Goal: Task Accomplishment & Management: Manage account settings

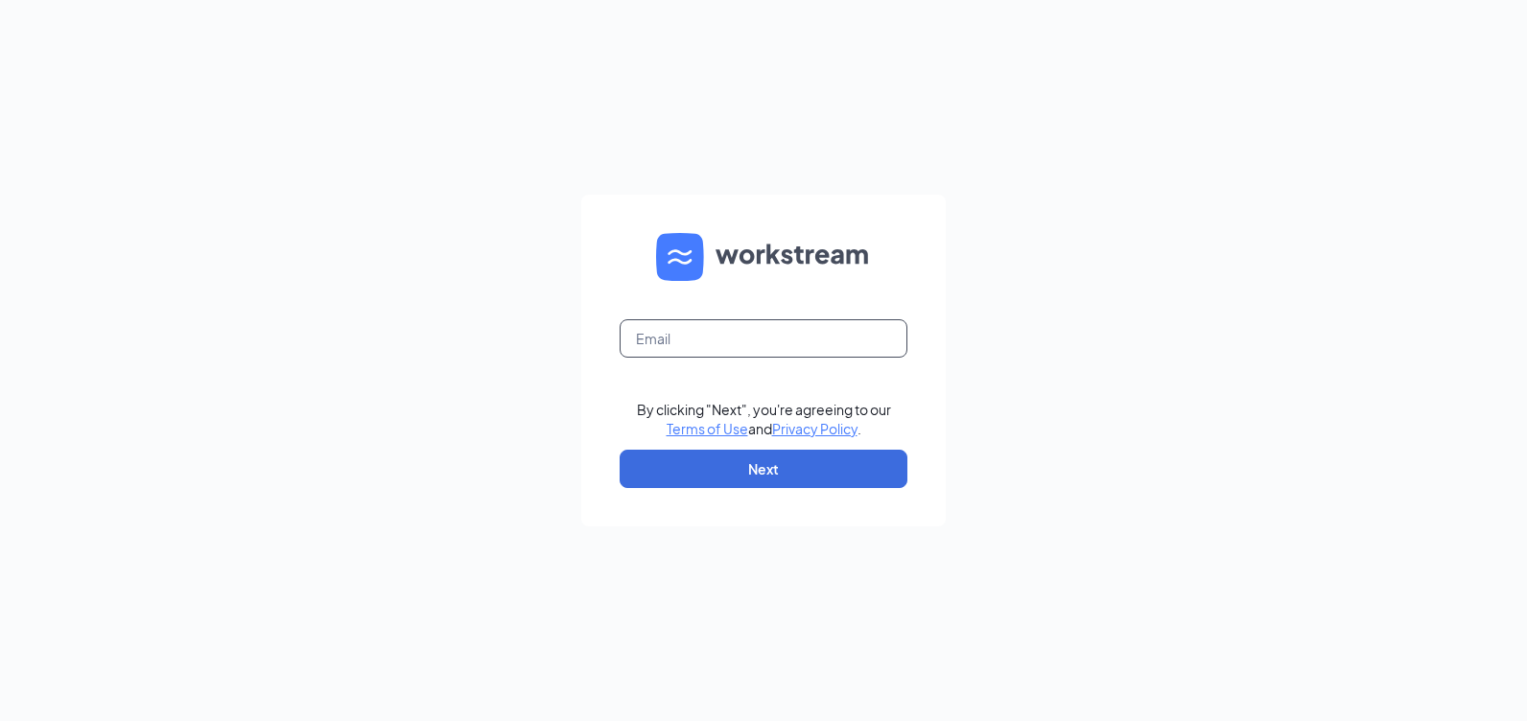
click at [693, 334] on input "text" at bounding box center [764, 338] width 288 height 38
type input "[EMAIL_ADDRESS][DOMAIN_NAME]"
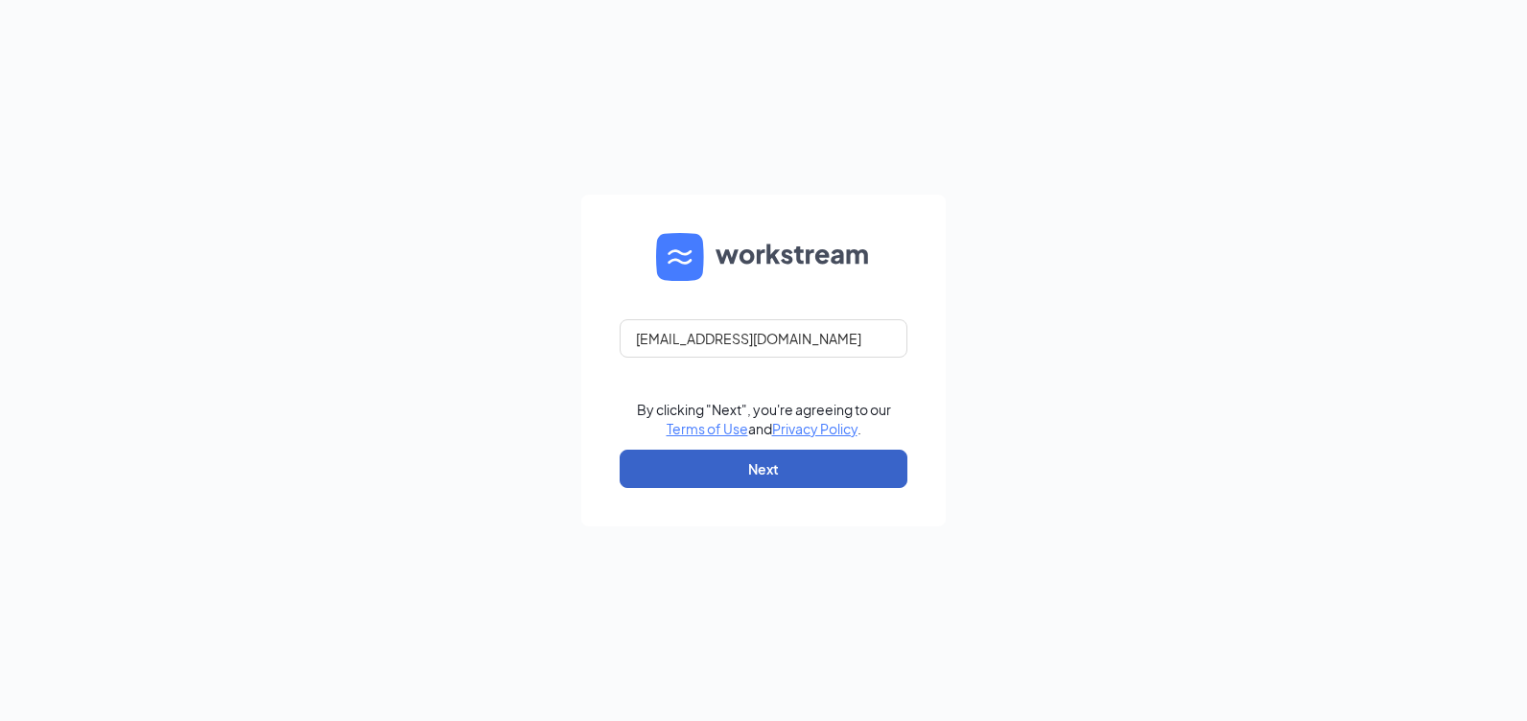
click at [713, 473] on button "Next" at bounding box center [764, 469] width 288 height 38
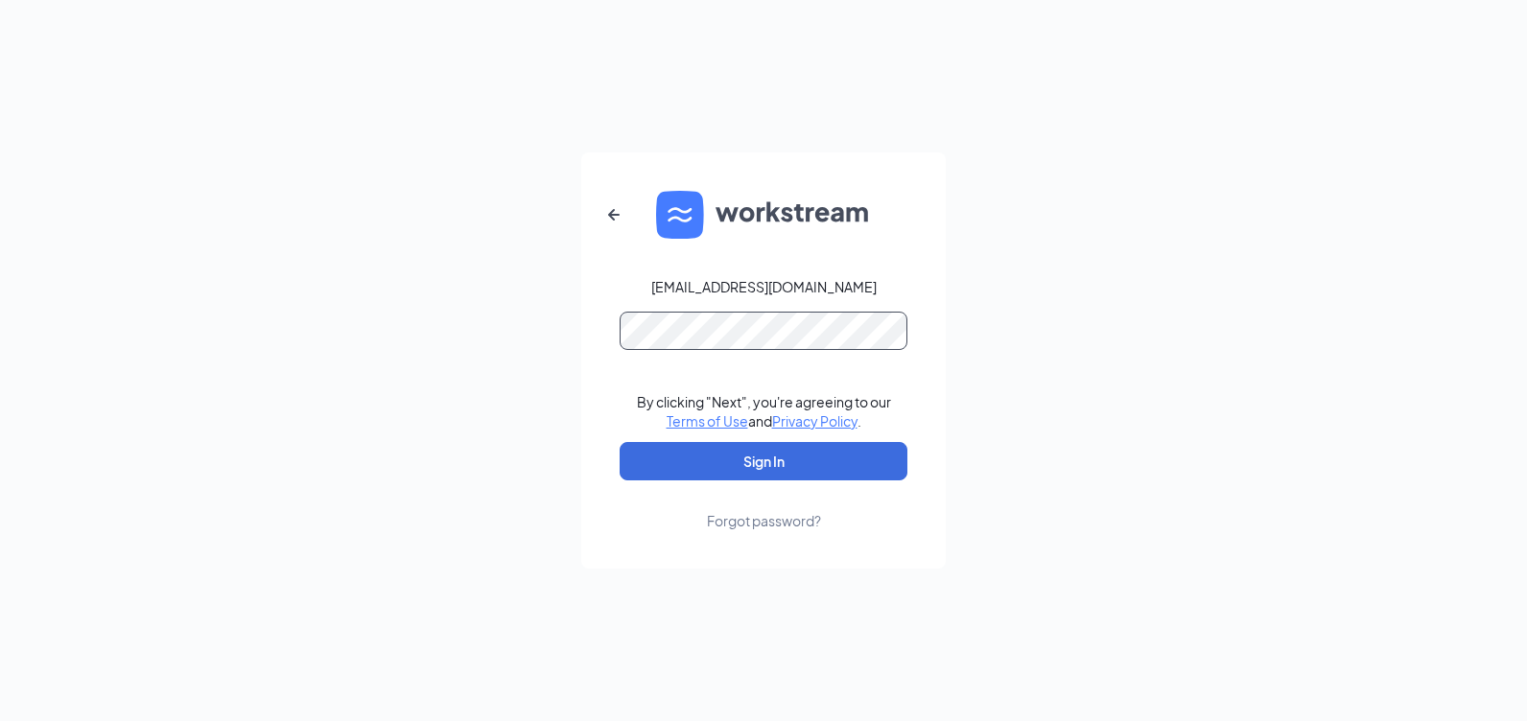
click at [620, 442] on button "Sign In" at bounding box center [764, 461] width 288 height 38
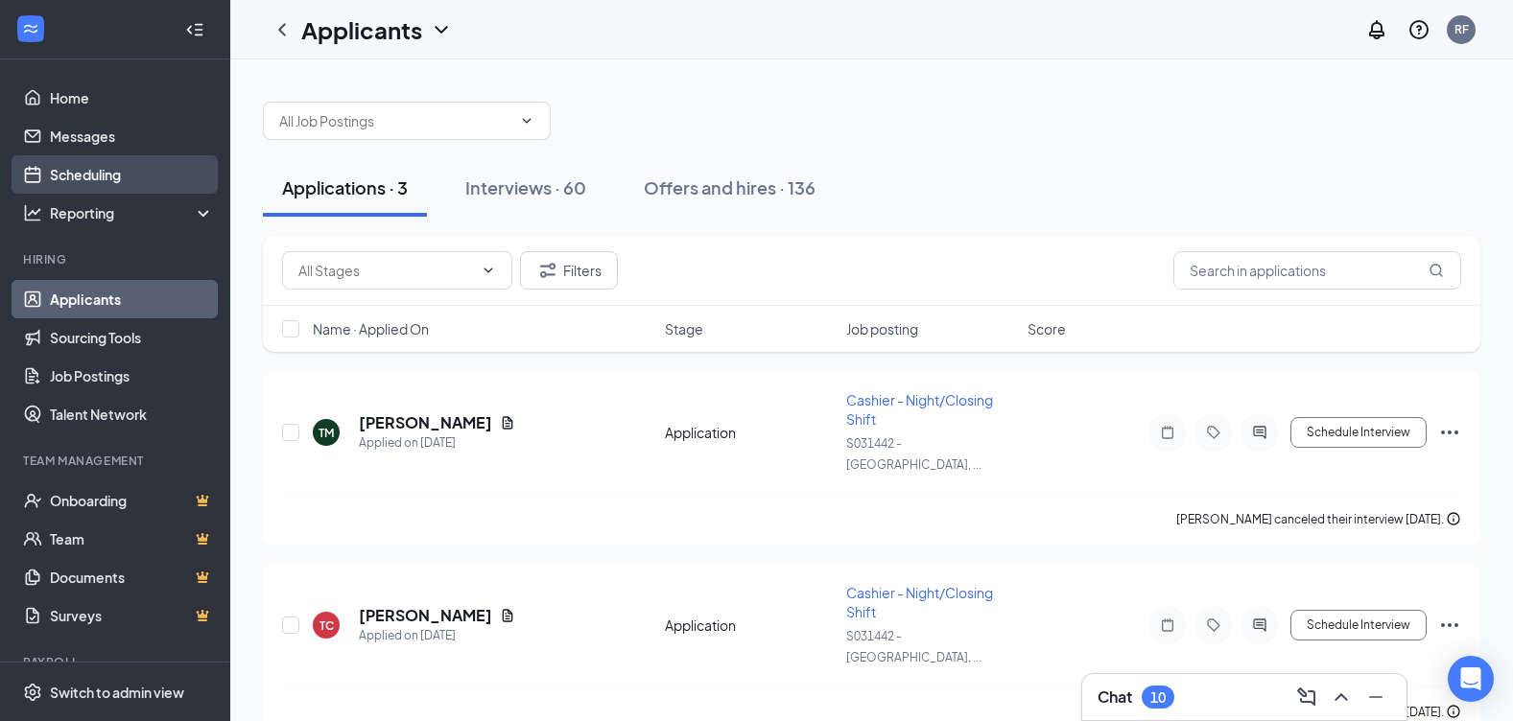
click at [96, 163] on link "Scheduling" at bounding box center [132, 174] width 164 height 38
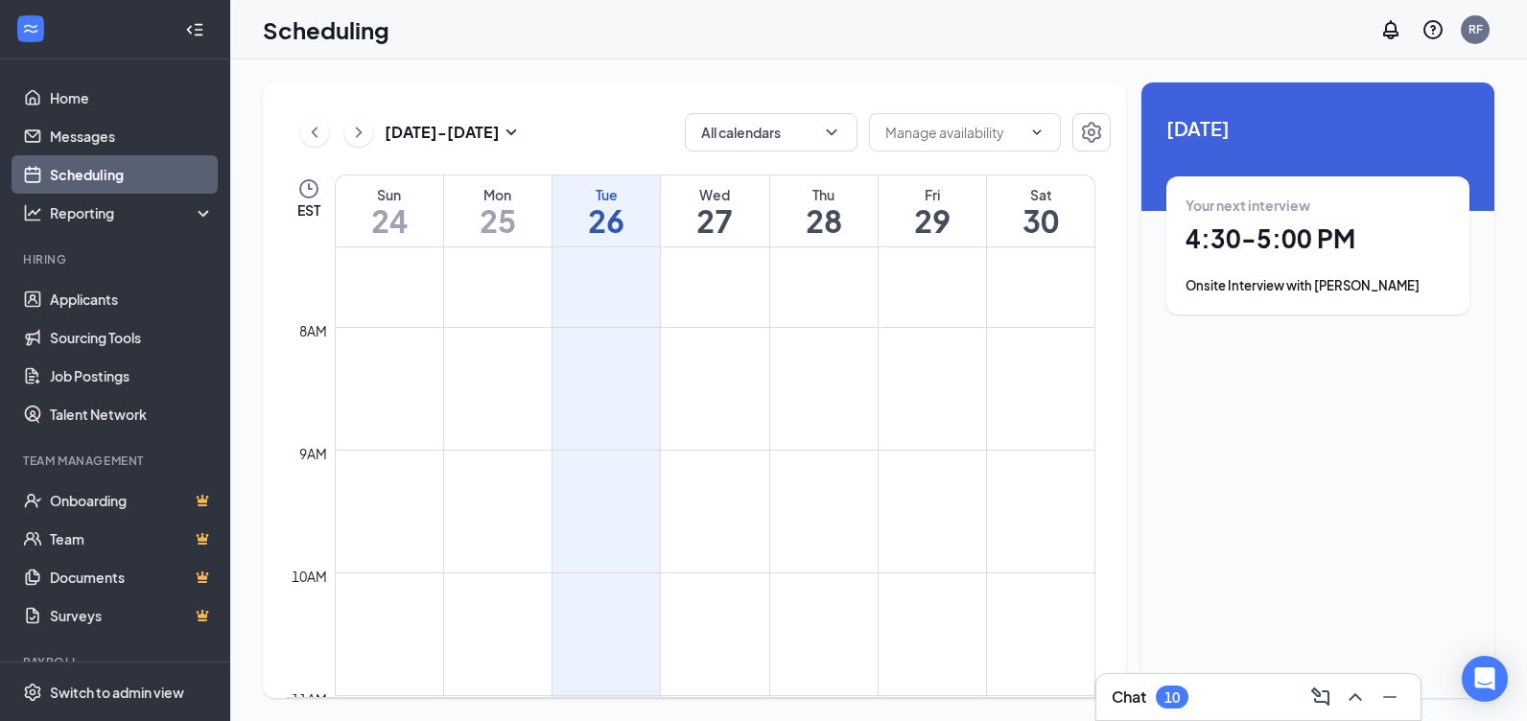
scroll to position [847, 0]
click at [1246, 242] on h1 "4:30 - 5:00 PM" at bounding box center [1318, 239] width 265 height 33
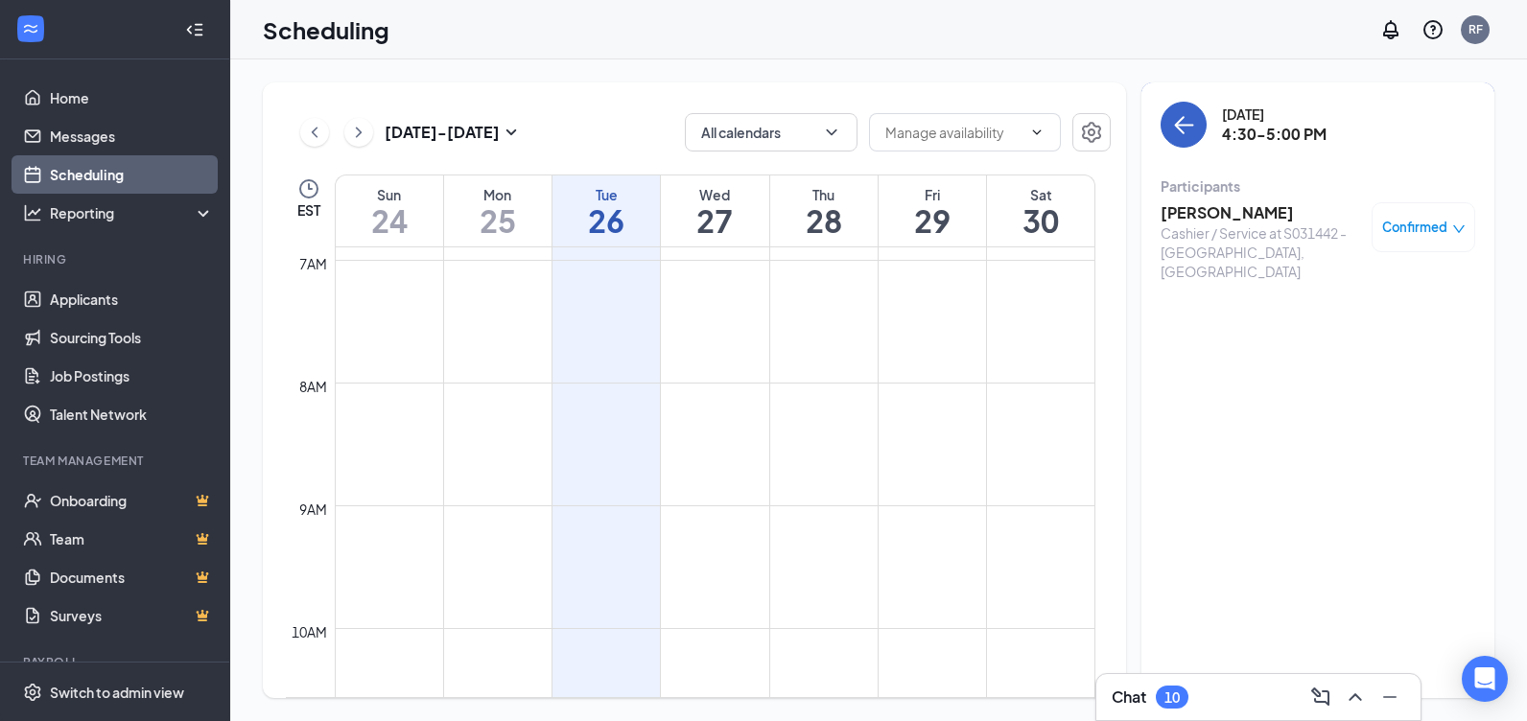
click at [1192, 133] on icon "ArrowLeft" at bounding box center [1183, 124] width 23 height 23
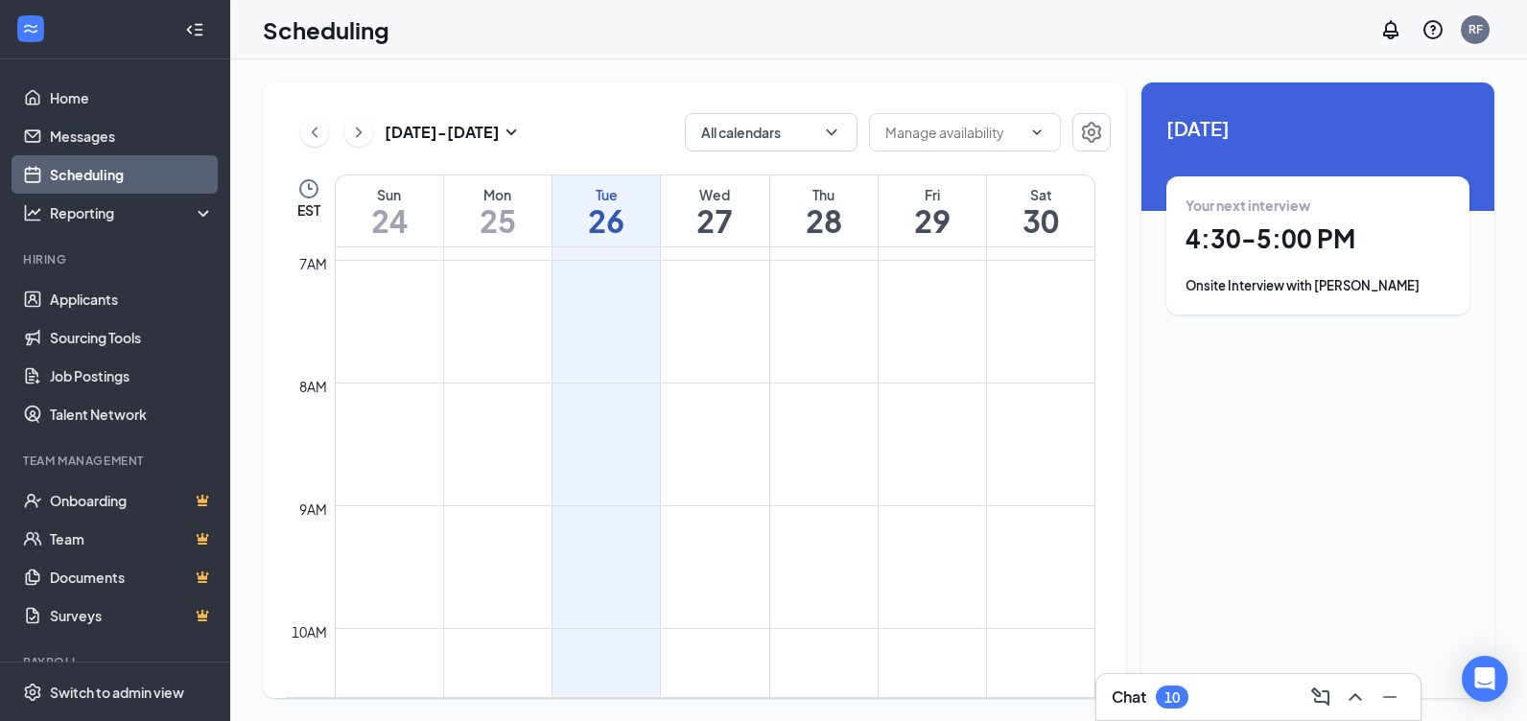
click at [395, 204] on h1 "24" at bounding box center [389, 220] width 107 height 33
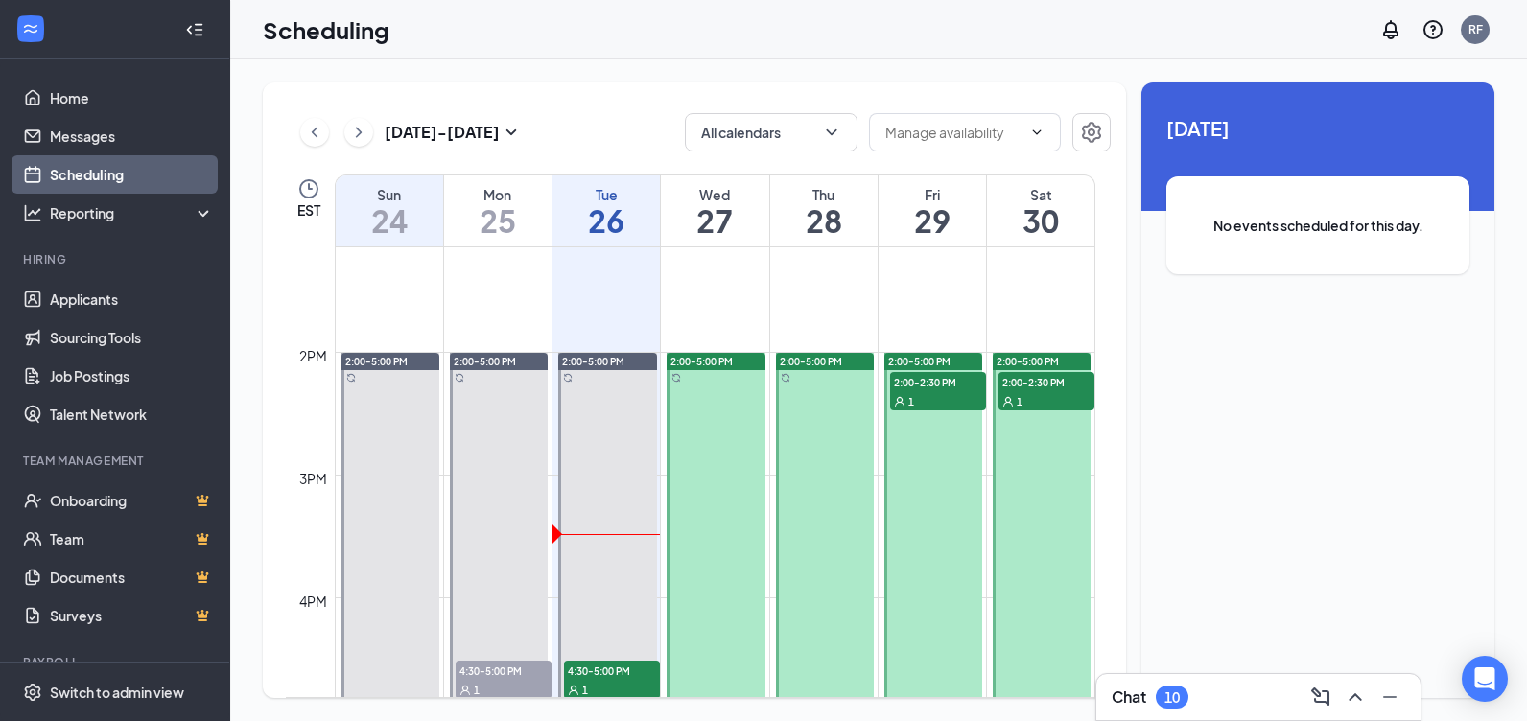
scroll to position [1710, 0]
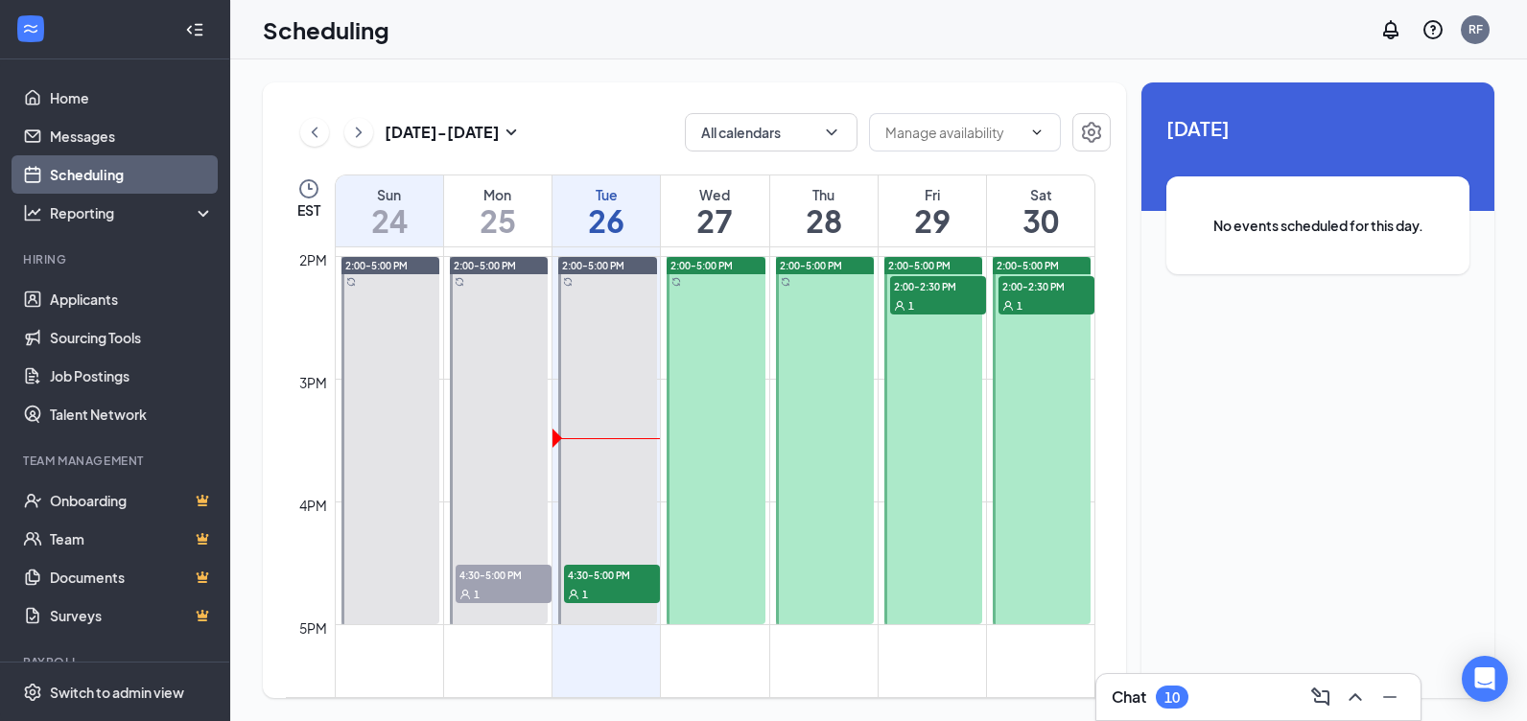
click at [493, 586] on div "1" at bounding box center [504, 593] width 96 height 19
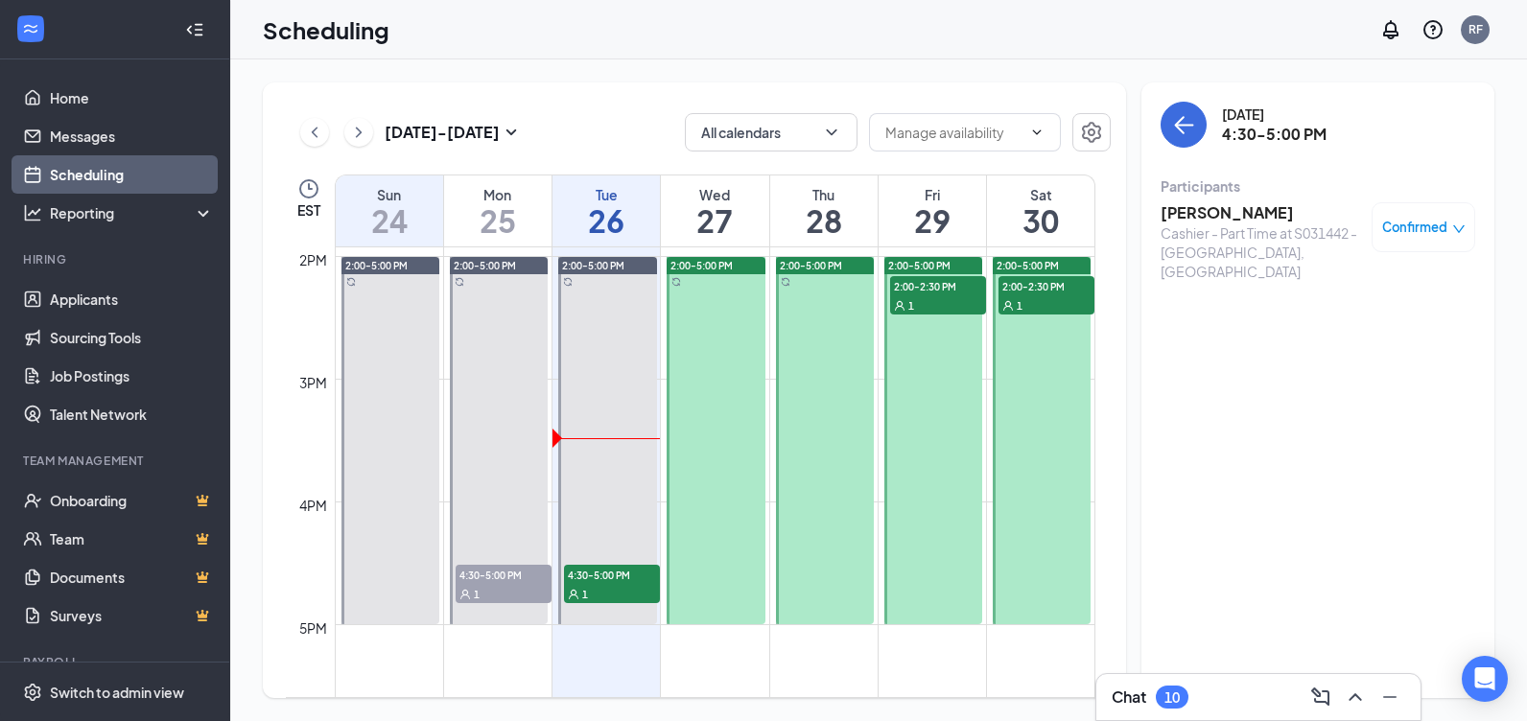
click at [496, 570] on span "4:30-5:00 PM" at bounding box center [504, 574] width 96 height 19
click at [1184, 114] on icon "ArrowLeft" at bounding box center [1183, 124] width 23 height 23
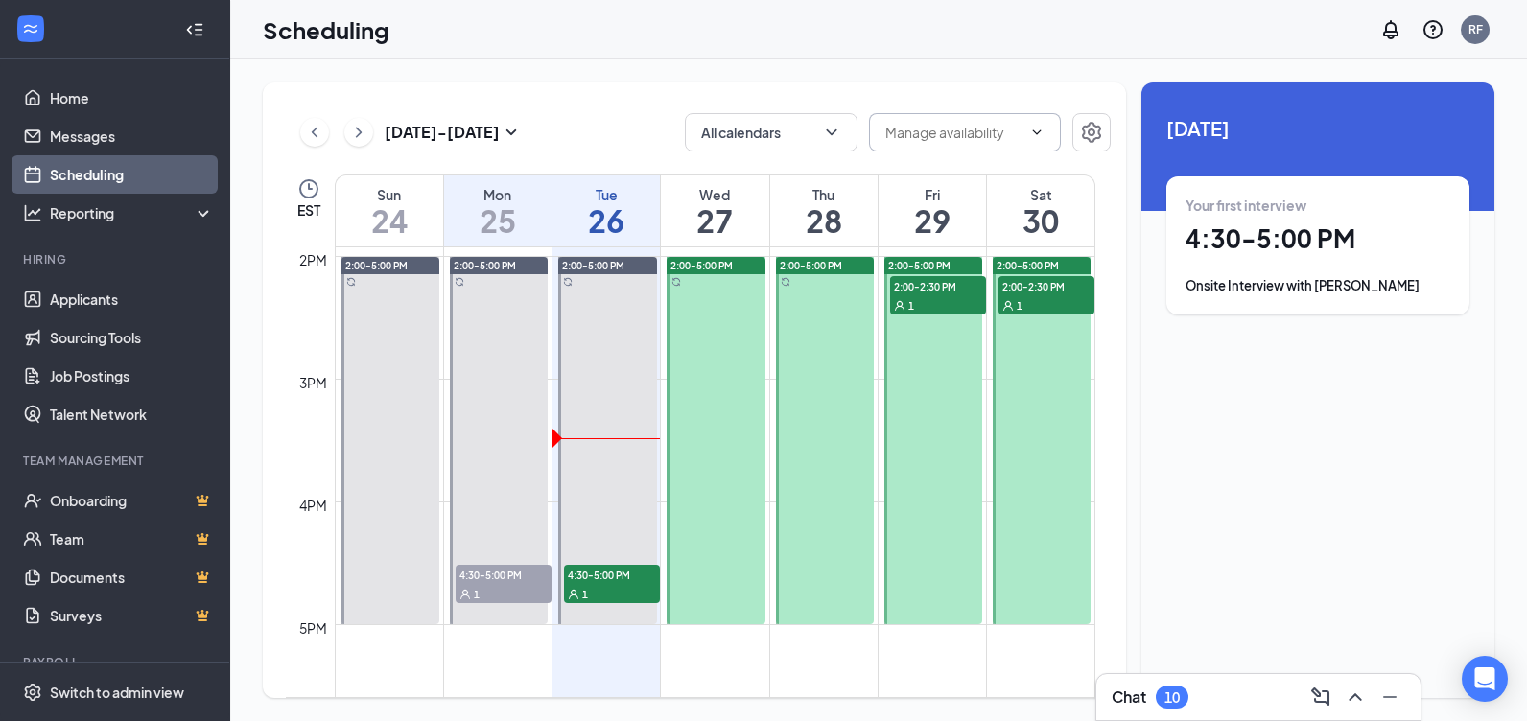
click at [925, 126] on input "text" at bounding box center [953, 132] width 136 height 21
click at [982, 176] on div "Delete all availability" at bounding box center [947, 177] width 126 height 21
type input "Delete all availability"
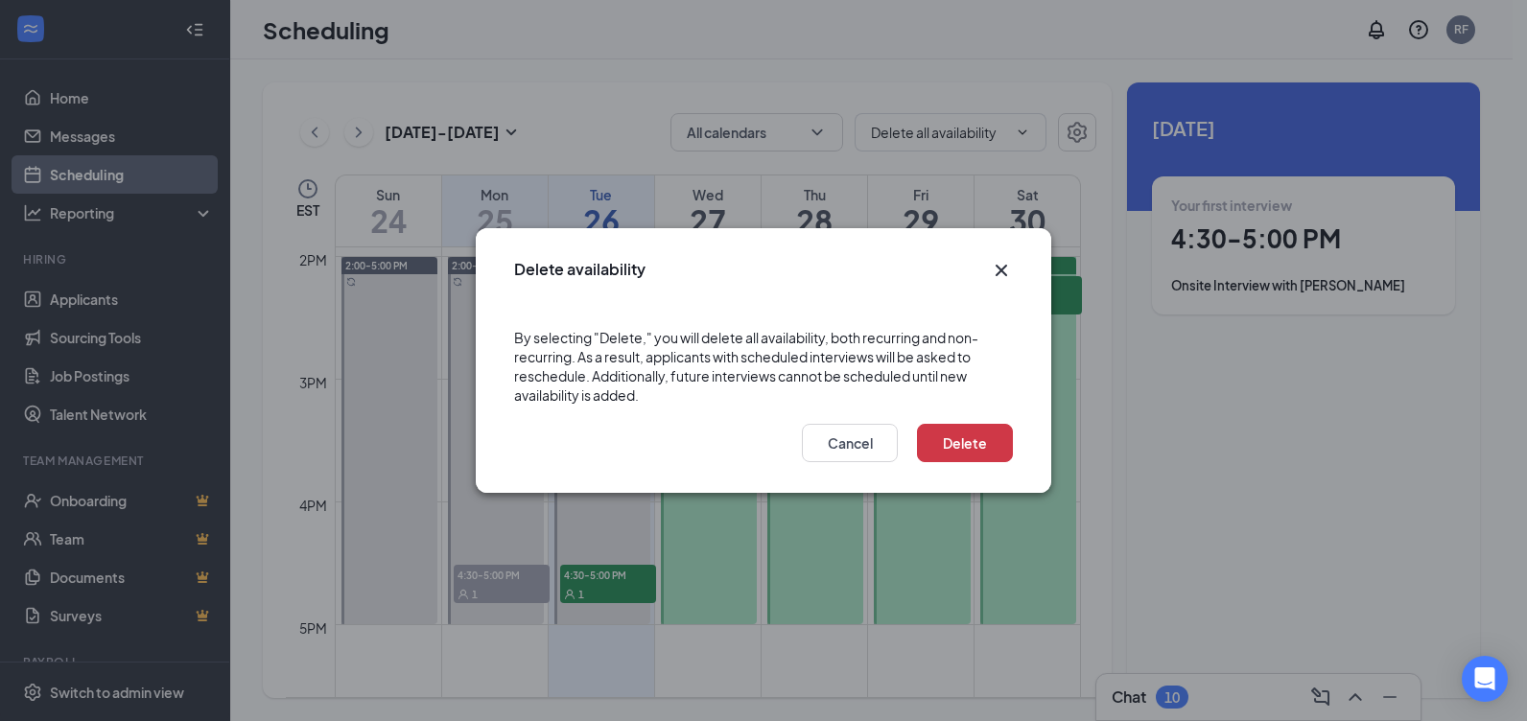
click at [998, 270] on icon "Cross" at bounding box center [1001, 270] width 23 height 23
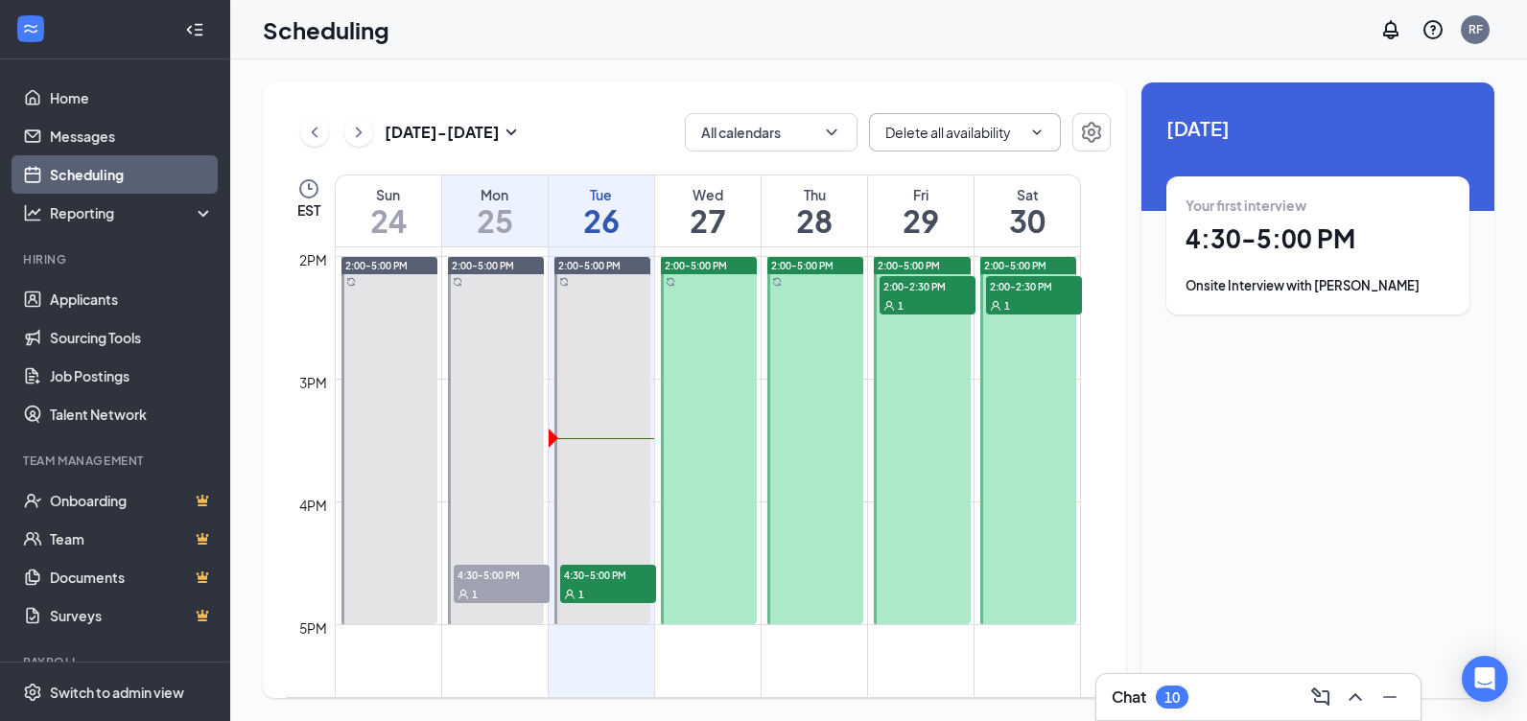
click at [1031, 125] on icon "ChevronDown" at bounding box center [1036, 132] width 15 height 15
click at [1037, 121] on span "Delete all availability" at bounding box center [965, 132] width 192 height 38
click at [1028, 127] on span at bounding box center [1034, 132] width 19 height 15
click at [976, 137] on input "Delete all availability" at bounding box center [953, 132] width 136 height 21
click at [1033, 133] on icon "ChevronDown" at bounding box center [1036, 132] width 15 height 15
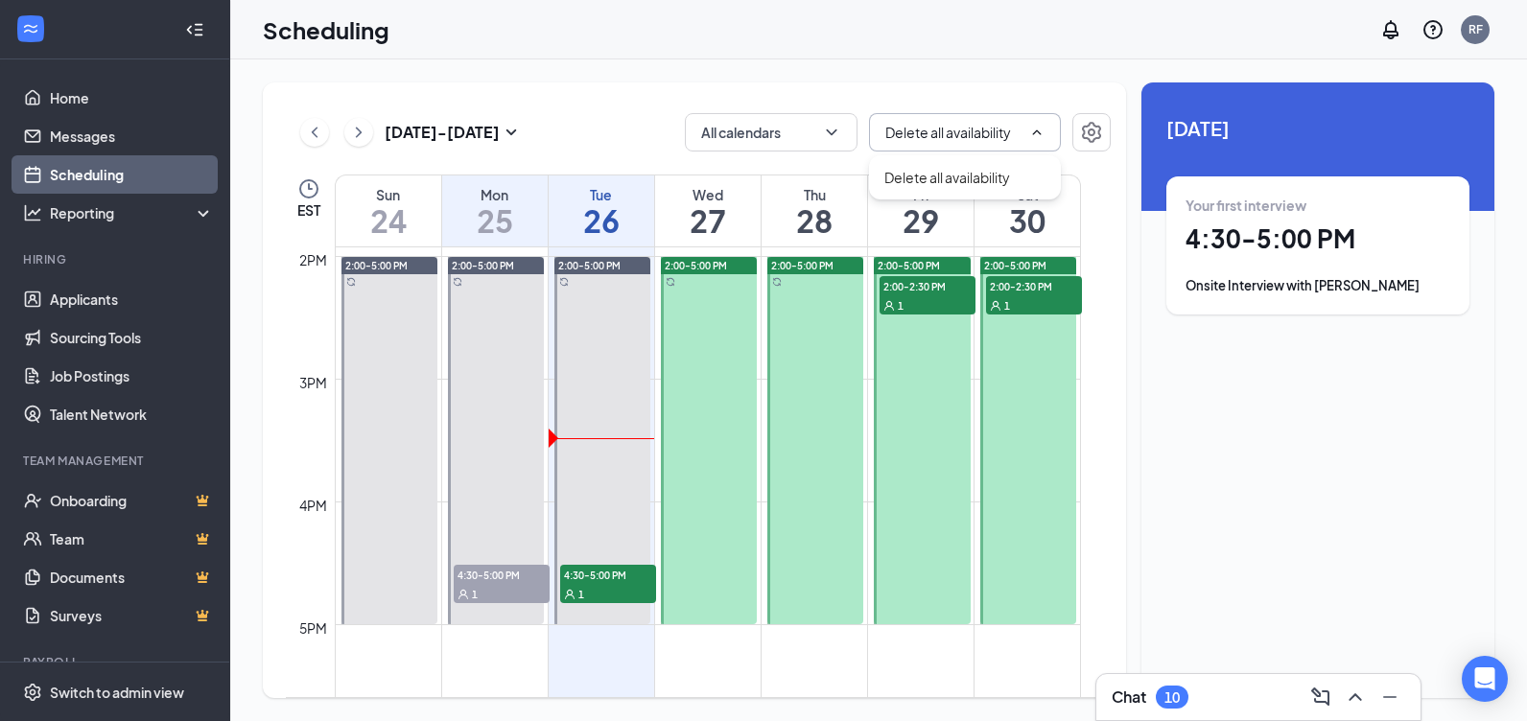
click at [1037, 129] on icon "ChevronUp" at bounding box center [1036, 132] width 15 height 15
click at [1039, 129] on icon "ChevronDown" at bounding box center [1036, 132] width 15 height 15
click at [1039, 129] on icon "ChevronUp" at bounding box center [1036, 132] width 15 height 15
click at [1091, 127] on icon "Settings" at bounding box center [1091, 132] width 23 height 23
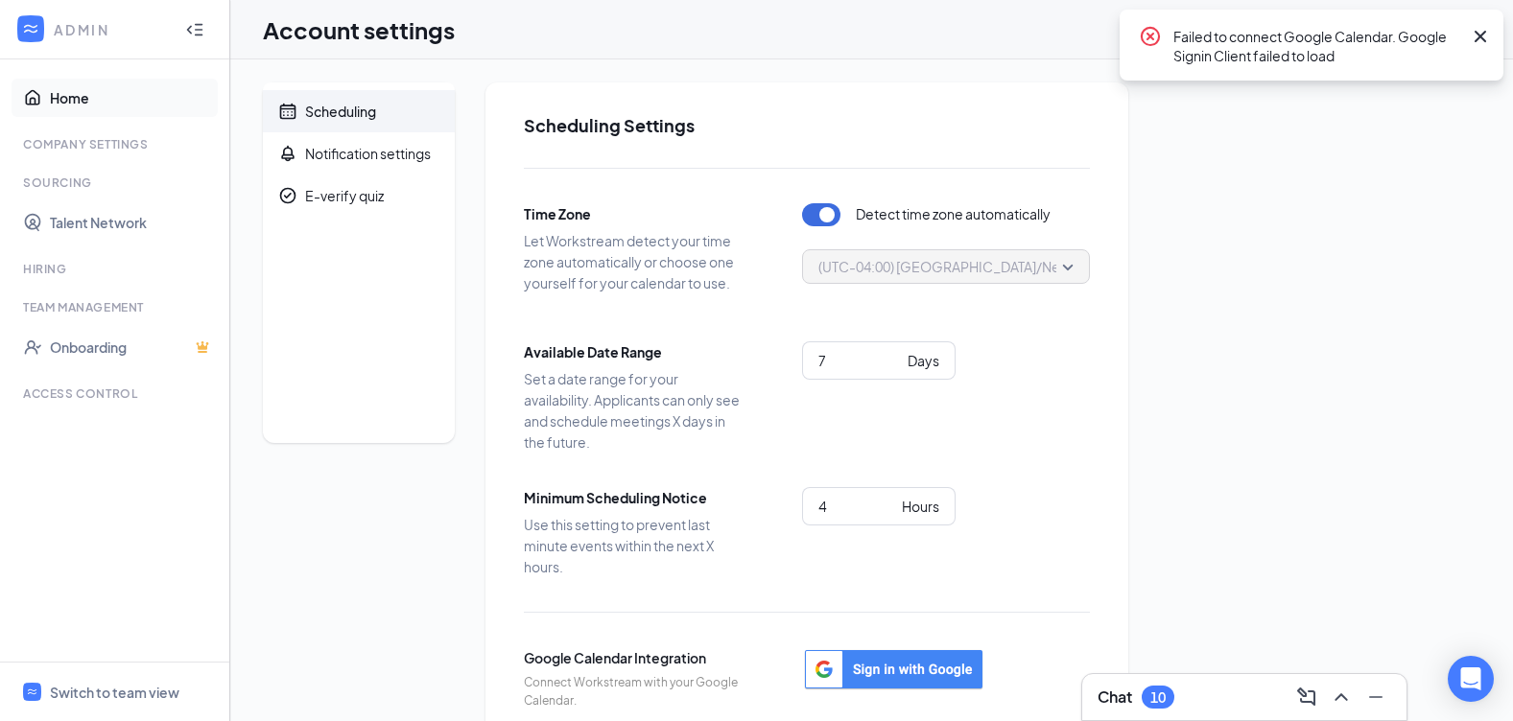
click at [85, 104] on link "Home" at bounding box center [132, 98] width 164 height 38
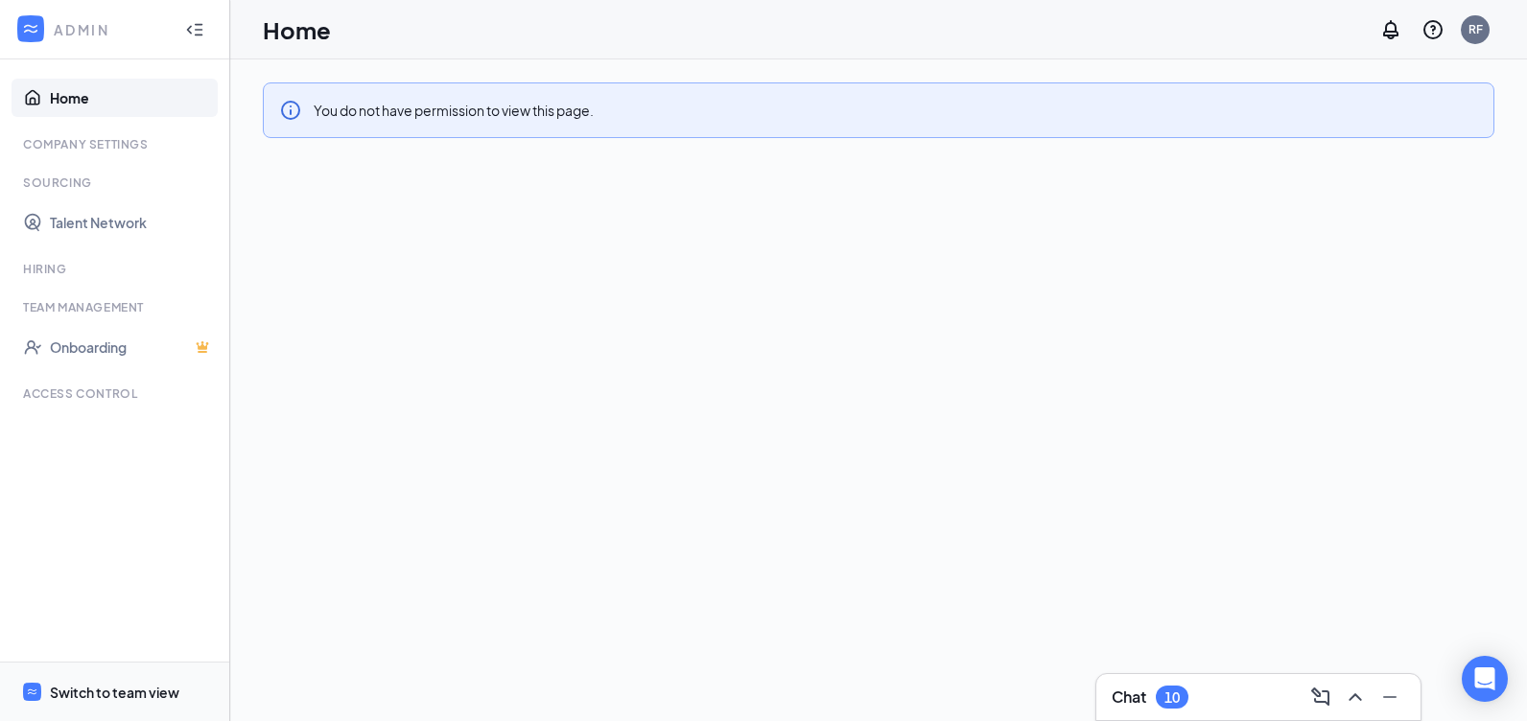
click at [122, 690] on div "Switch to team view" at bounding box center [114, 692] width 129 height 19
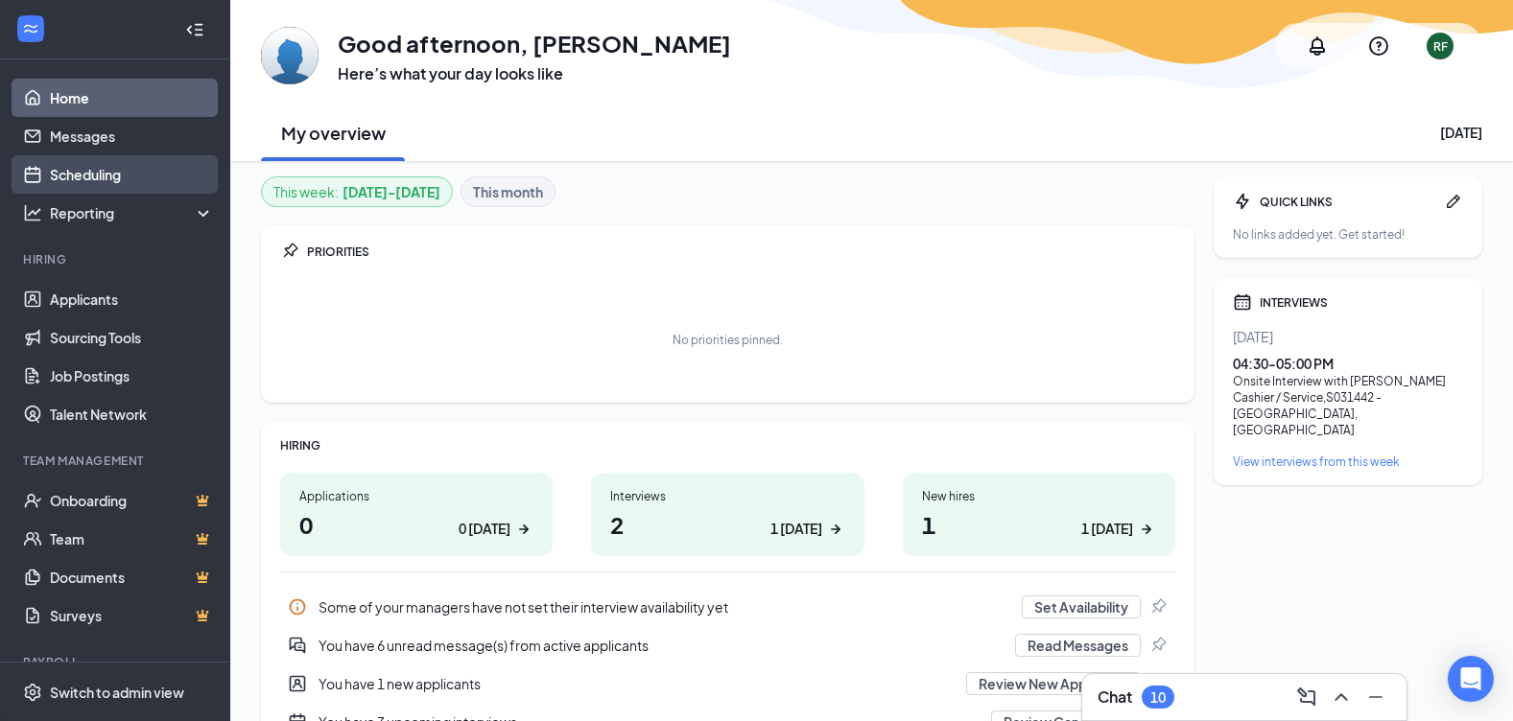
click at [130, 174] on link "Scheduling" at bounding box center [132, 174] width 164 height 38
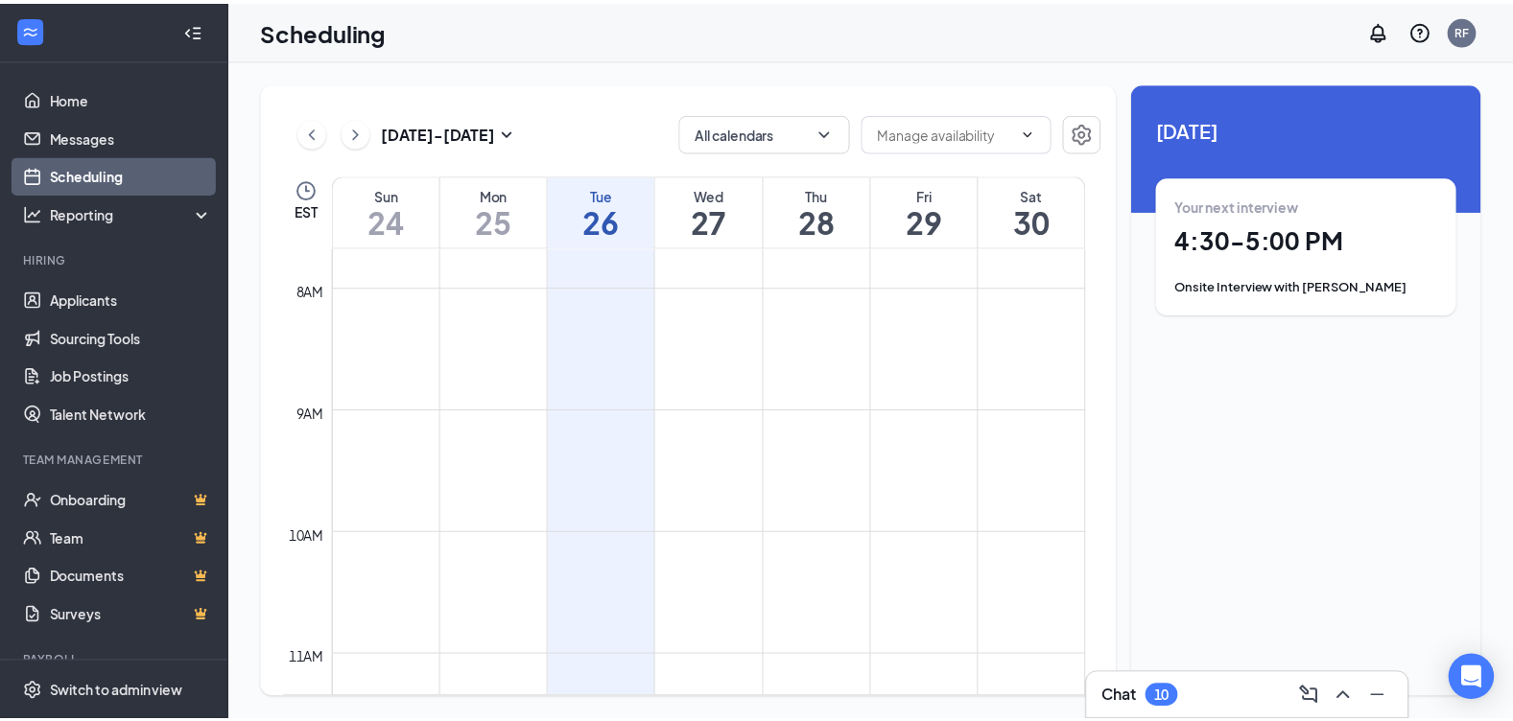
scroll to position [1518, 0]
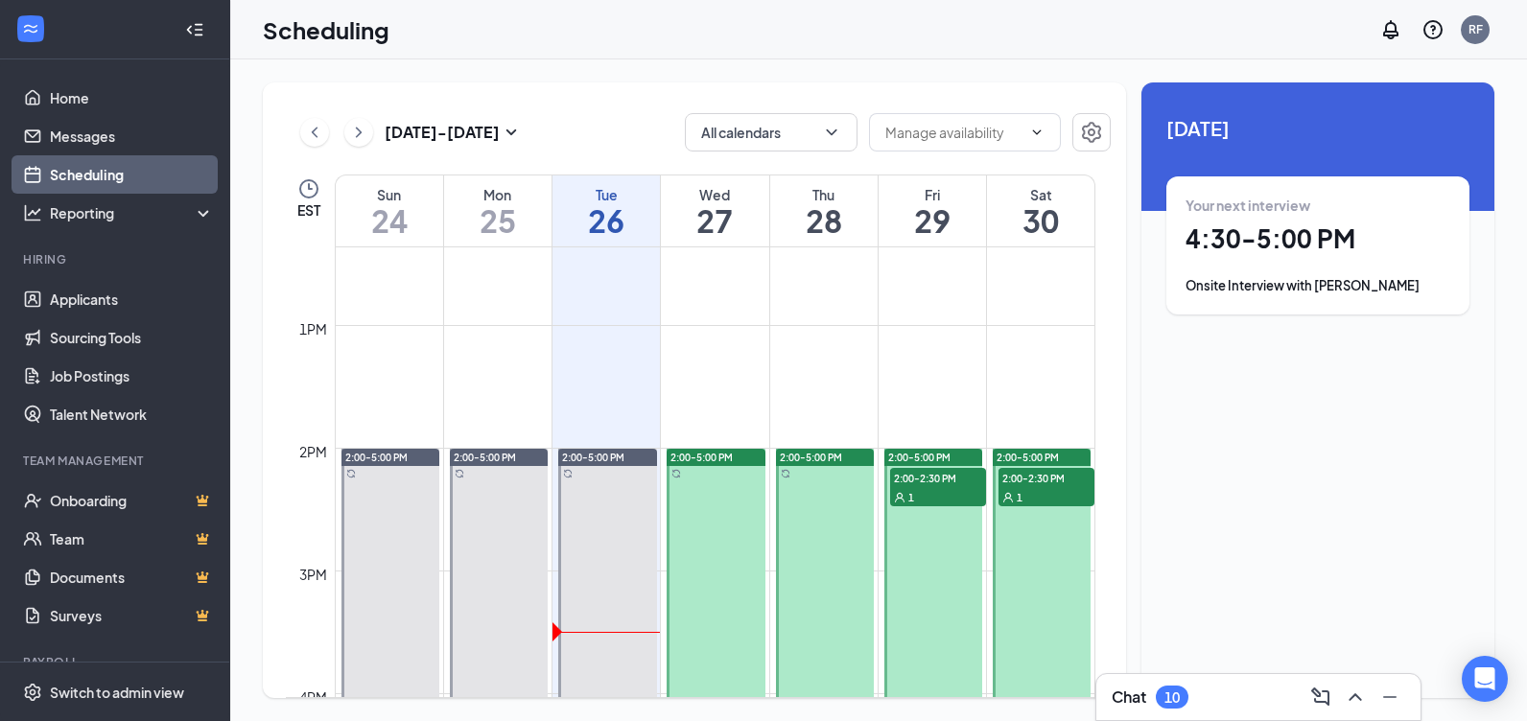
drag, startPoint x: 630, startPoint y: 451, endPoint x: 624, endPoint y: 309, distance: 142.1
click at [624, 317] on div "12am 1am 2am 3am 4am 5am 6am 7am 8am 9am 10am 11am 12pm 1pm 2pm 3pm 4pm 5pm 6pm…" at bounding box center [691, 202] width 810 height 2947
click at [1044, 129] on icon "ChevronDown" at bounding box center [1036, 132] width 15 height 15
click at [1045, 130] on span at bounding box center [965, 132] width 192 height 38
click at [142, 294] on link "Applicants" at bounding box center [132, 299] width 164 height 38
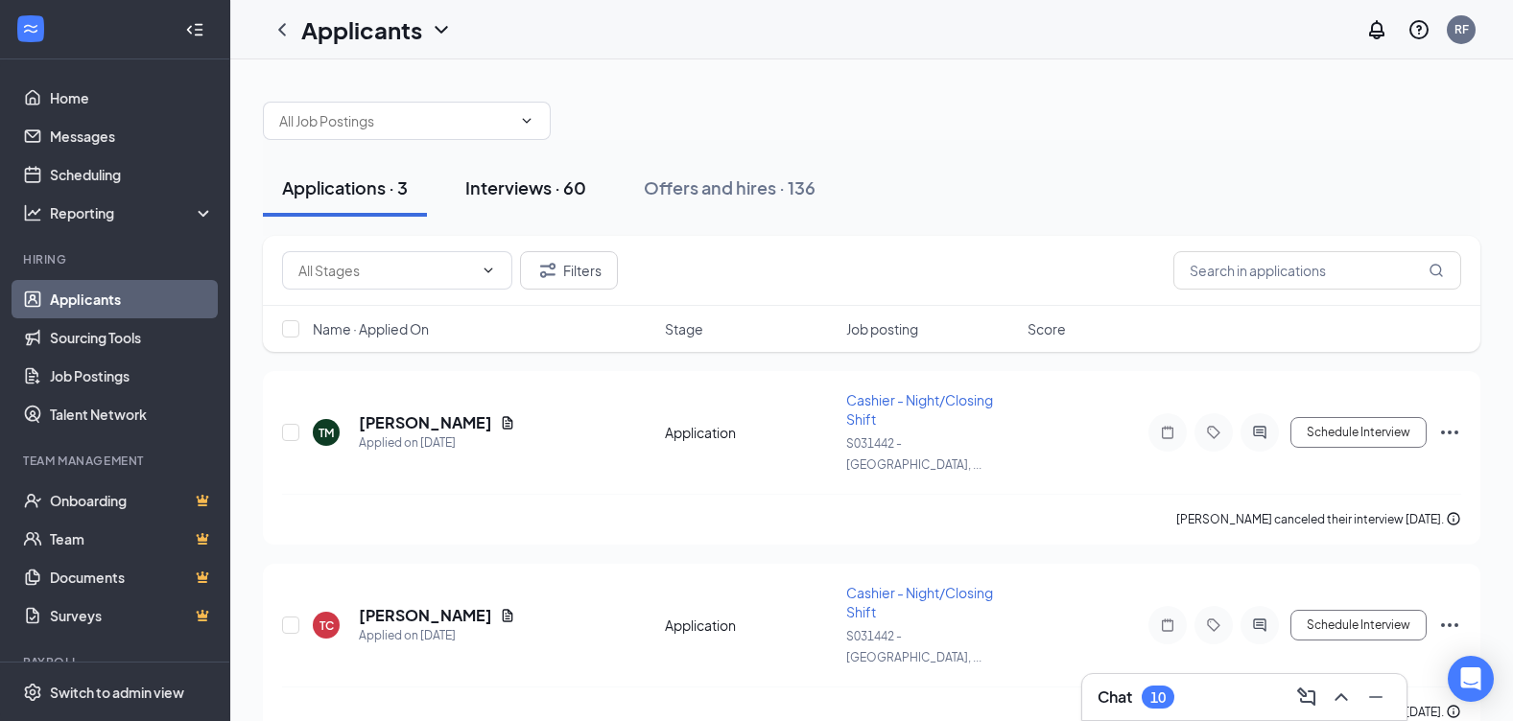
click at [538, 185] on div "Interviews · 60" at bounding box center [525, 188] width 121 height 24
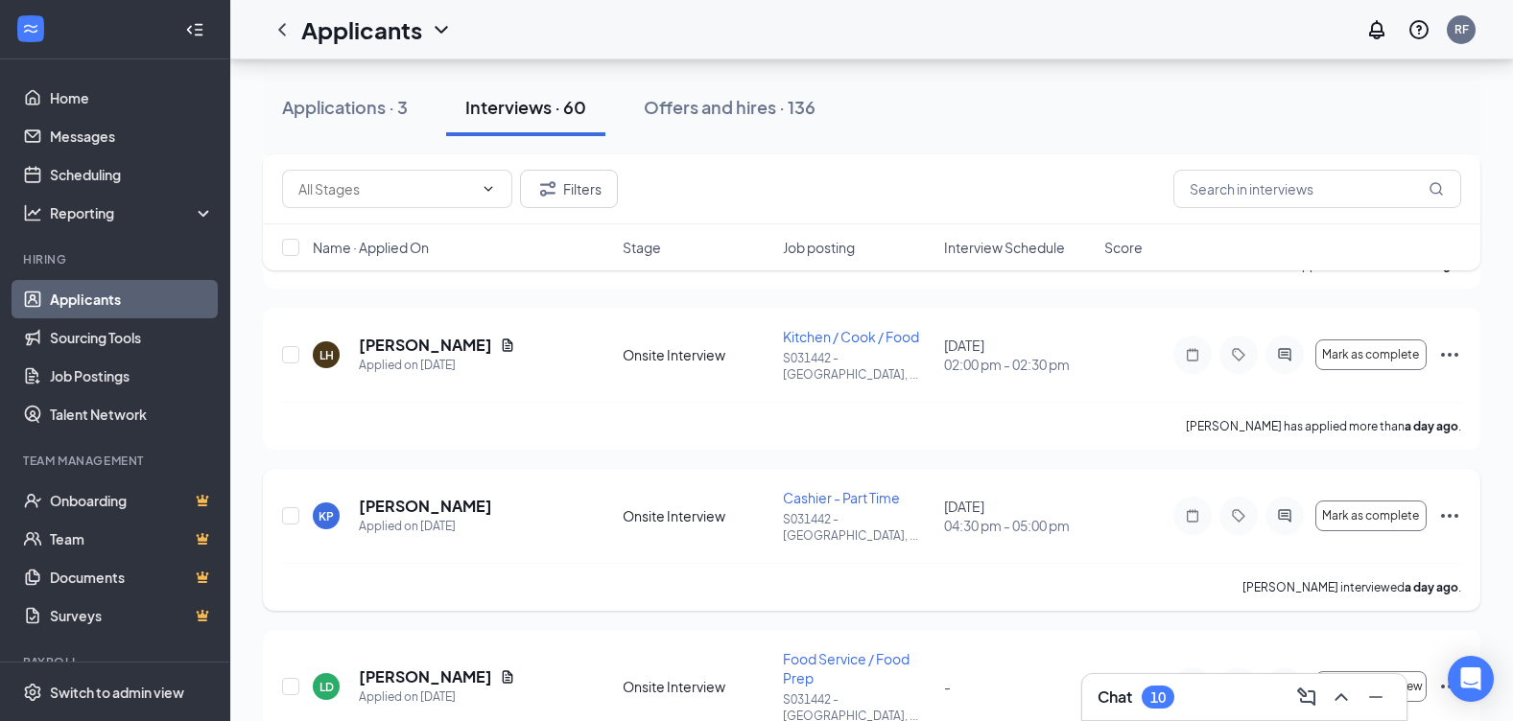
scroll to position [288, 0]
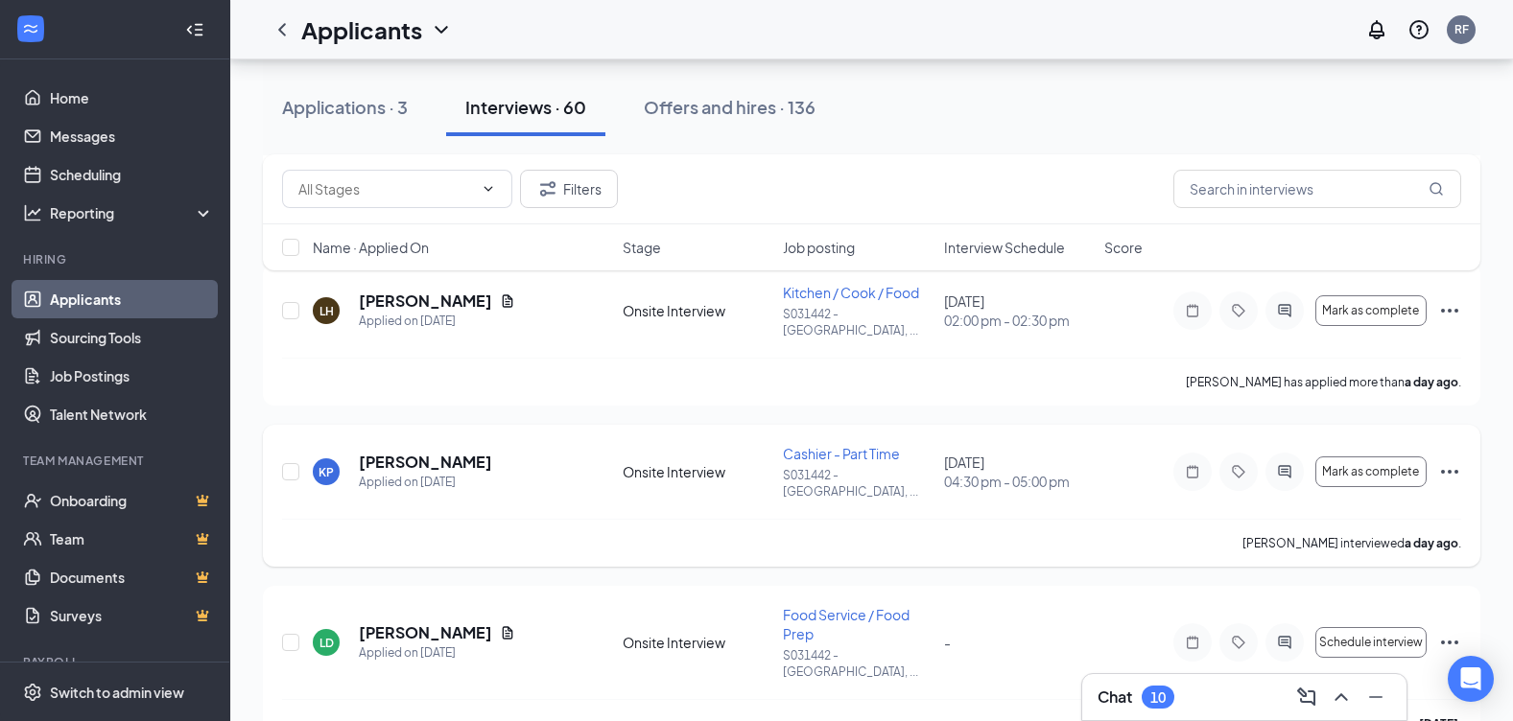
click at [1439, 460] on icon "Ellipses" at bounding box center [1449, 471] width 23 height 23
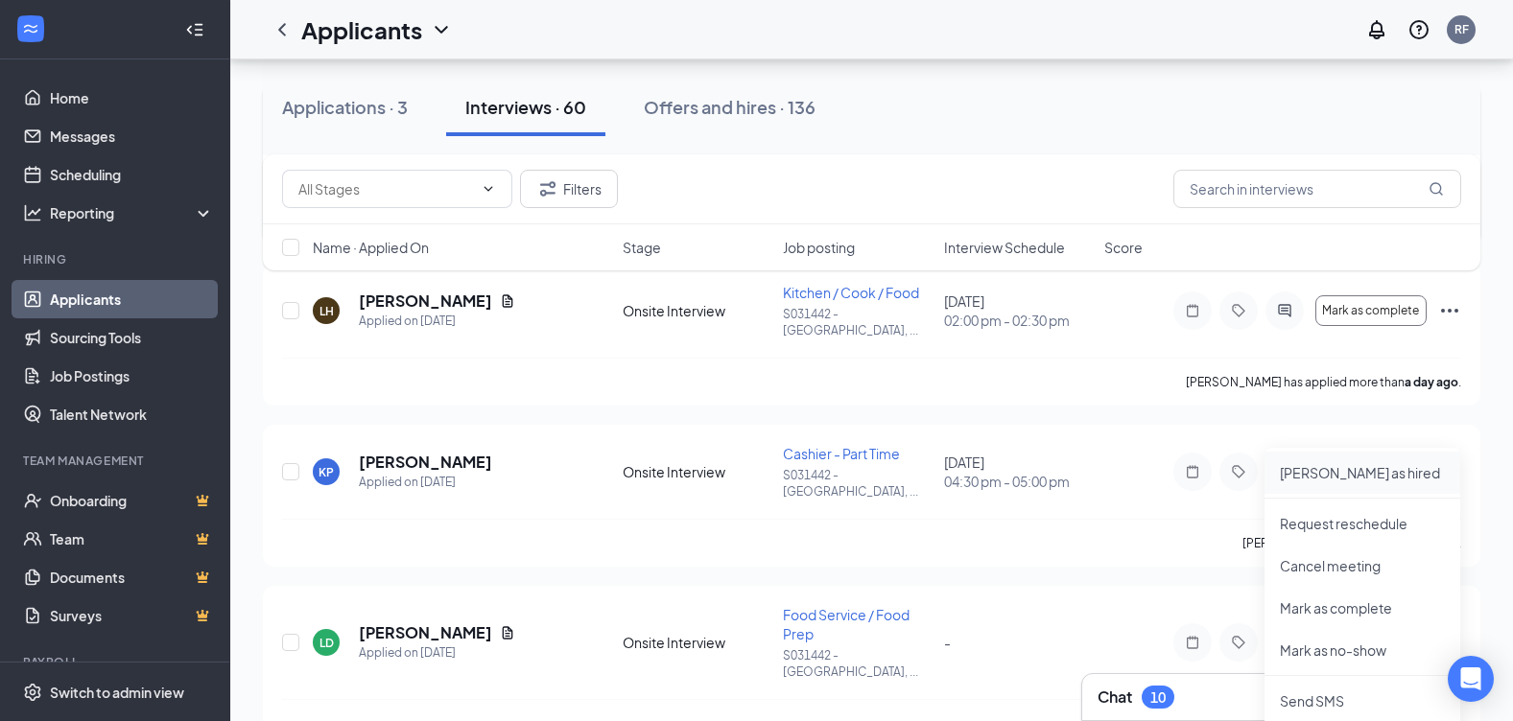
click at [1314, 473] on p "[PERSON_NAME] as hired" at bounding box center [1362, 472] width 165 height 19
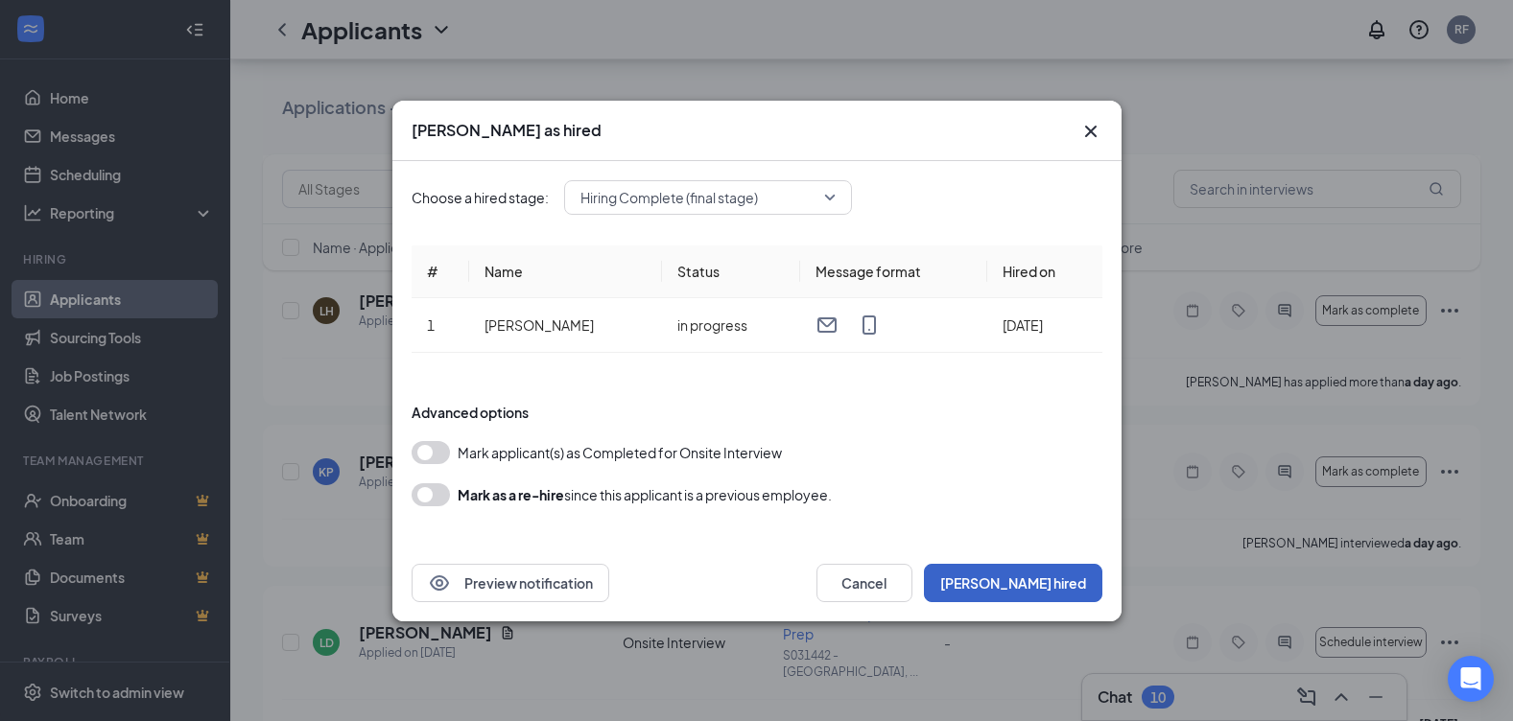
click at [1076, 575] on button "[PERSON_NAME] hired" at bounding box center [1013, 583] width 178 height 38
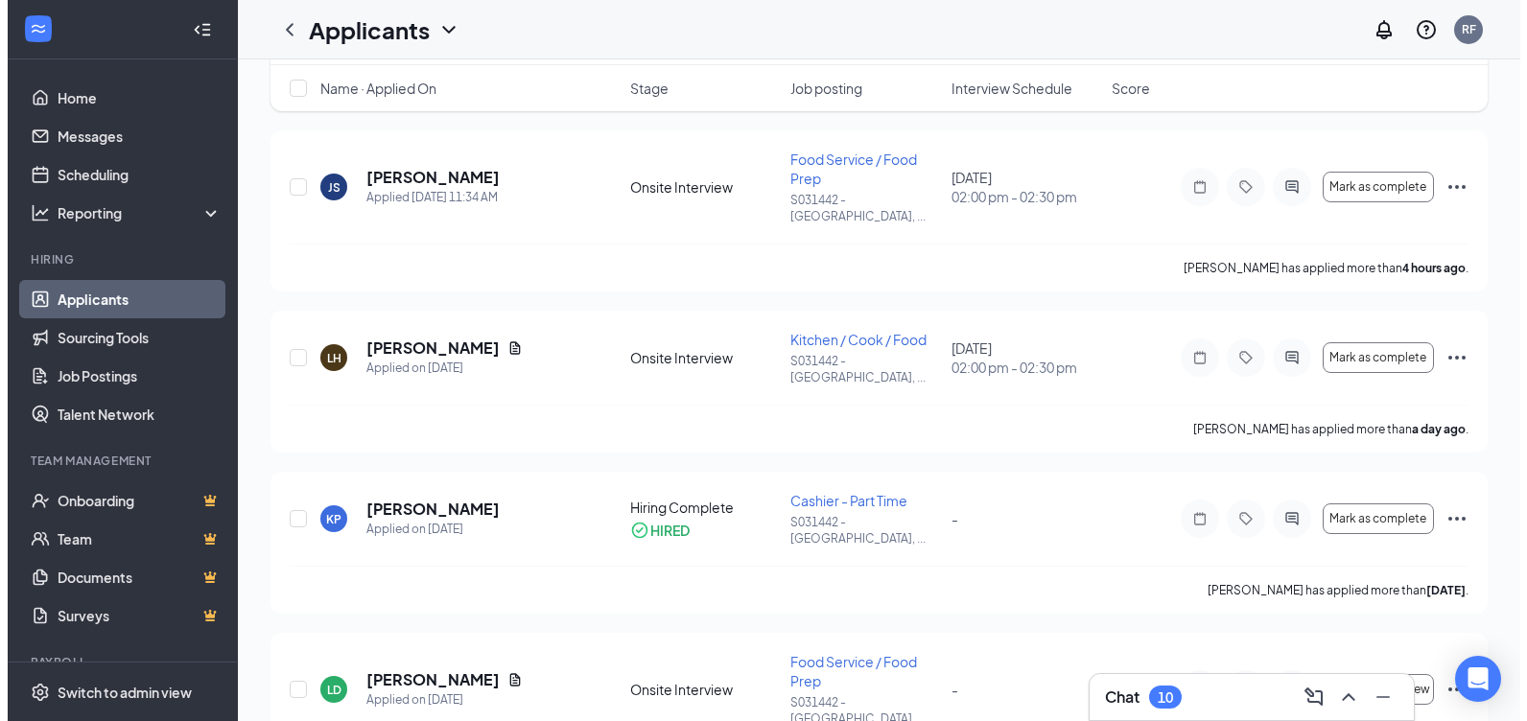
scroll to position [0, 0]
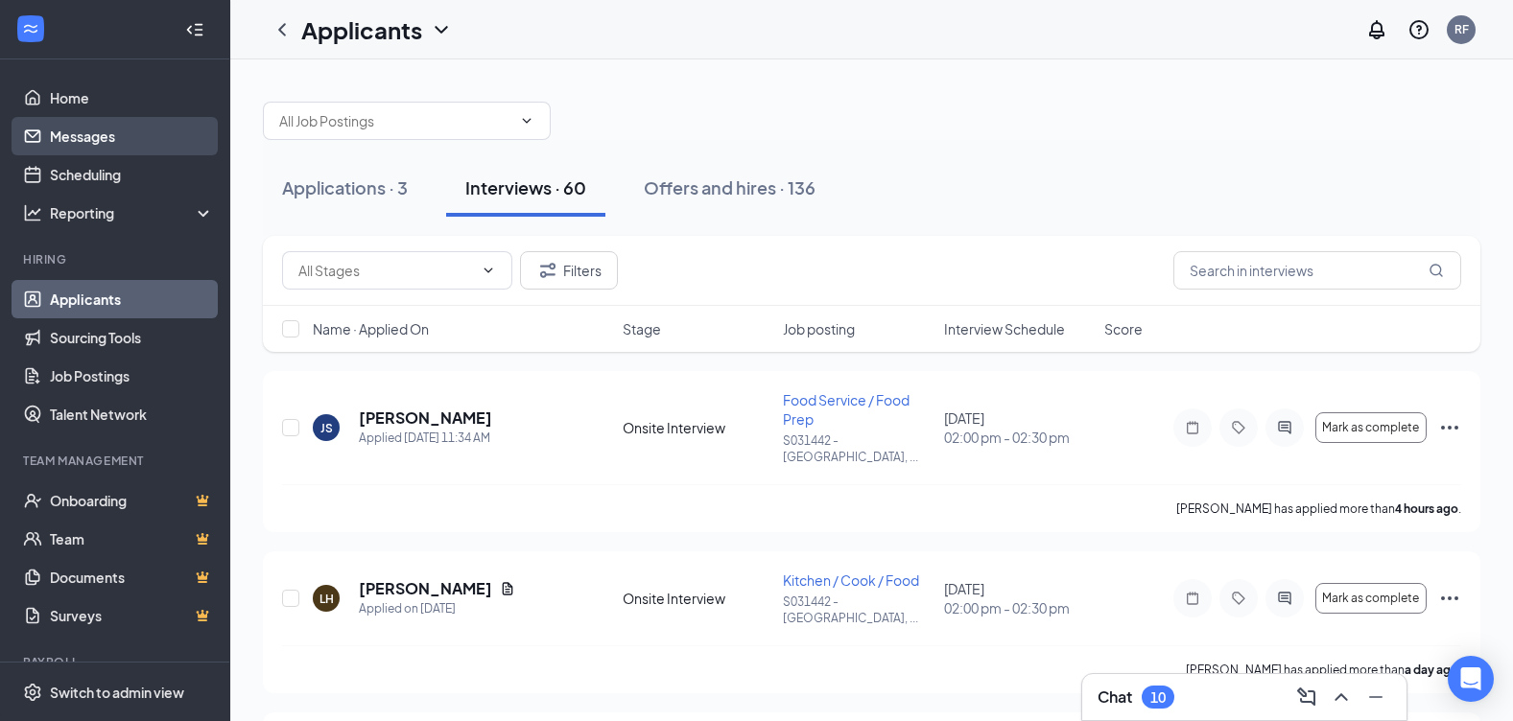
click at [80, 151] on link "Messages" at bounding box center [132, 136] width 164 height 38
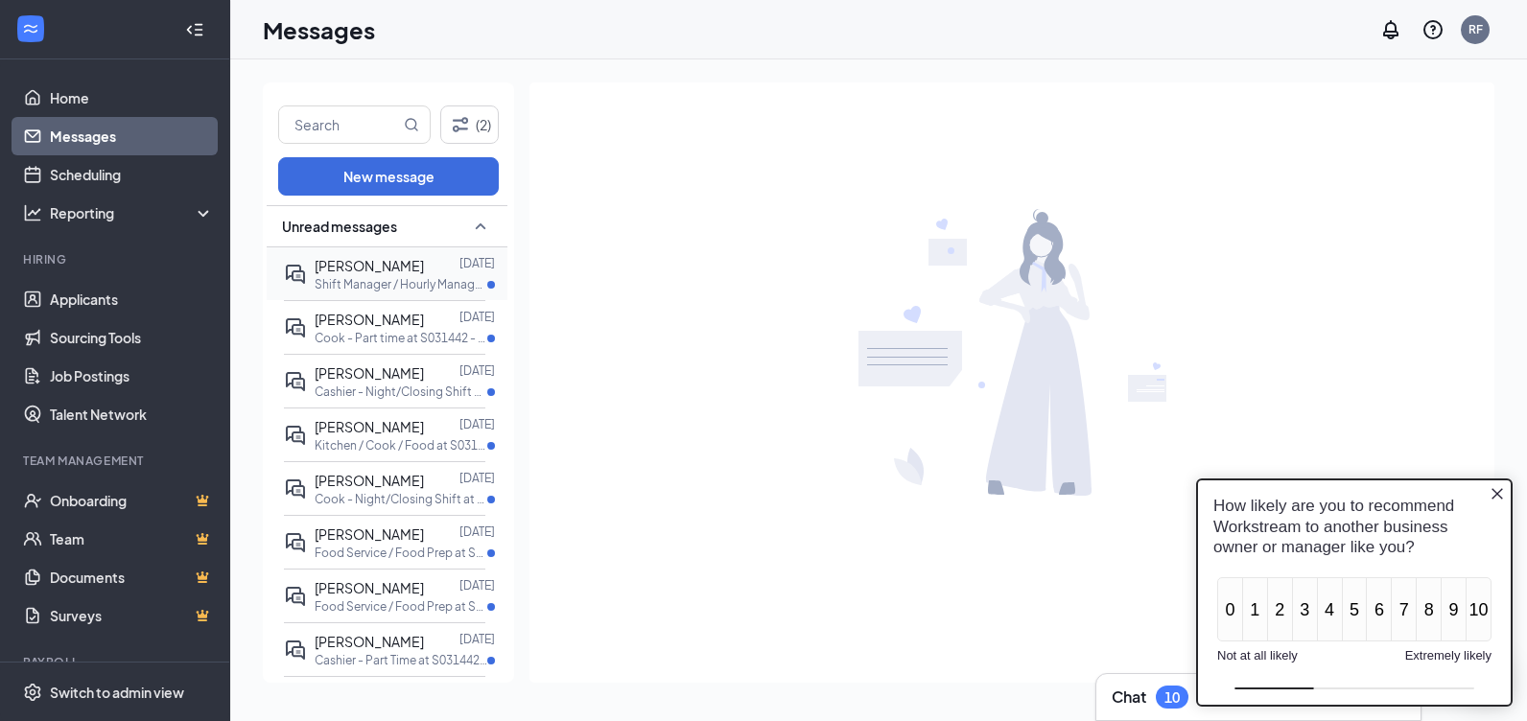
click at [456, 264] on div at bounding box center [441, 265] width 35 height 21
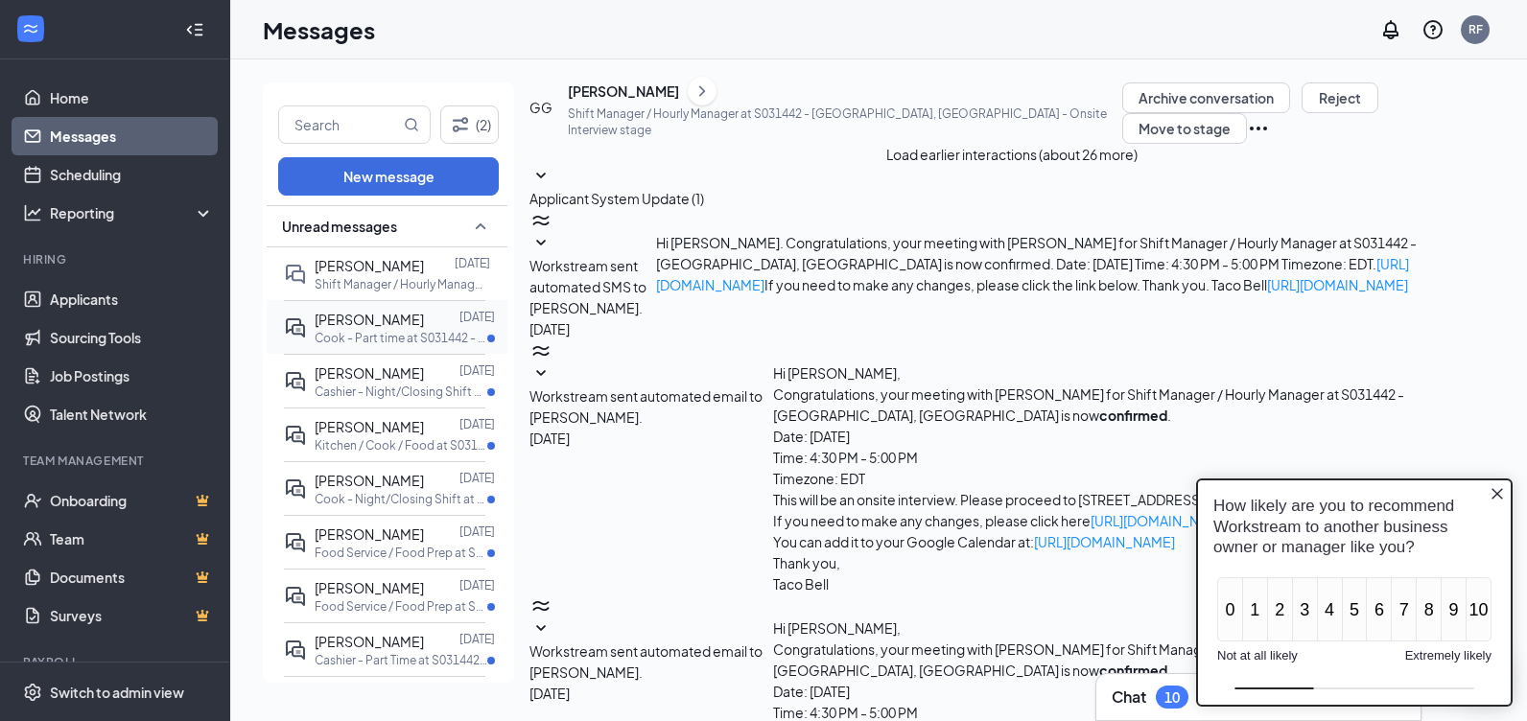
click at [440, 326] on div at bounding box center [441, 319] width 35 height 21
